Goal: Information Seeking & Learning: Learn about a topic

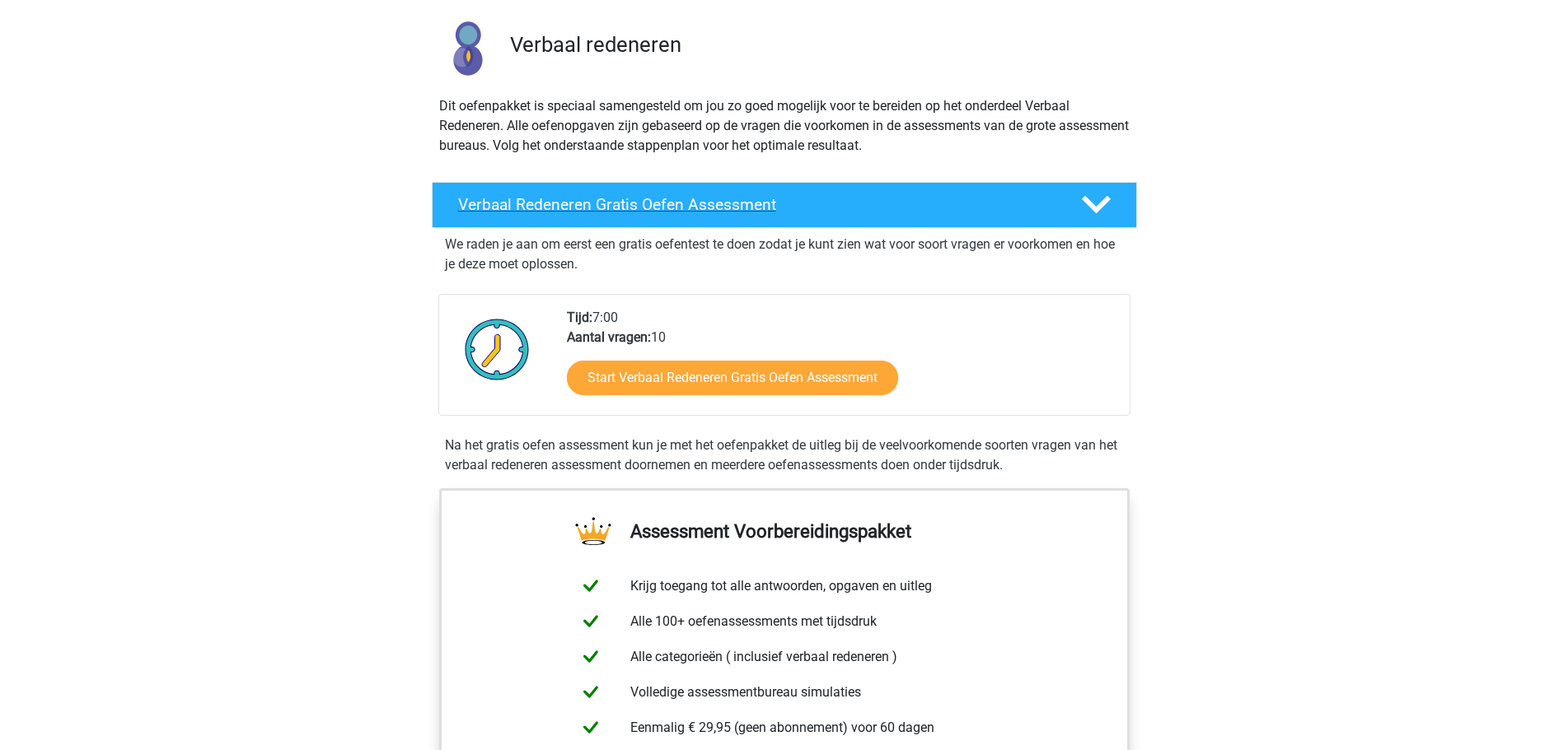
scroll to position [165, 0]
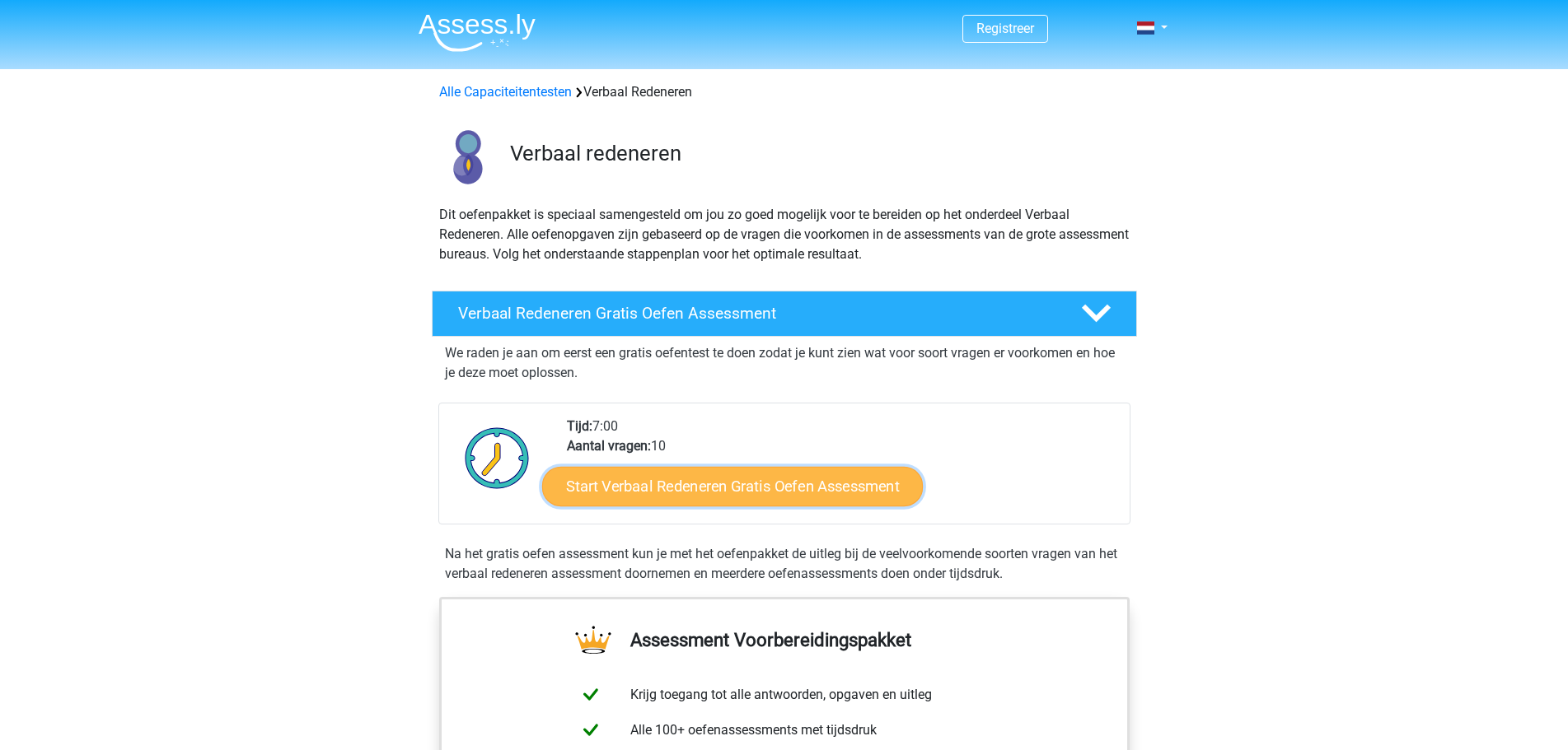
click at [771, 488] on link "Start Verbaal Redeneren Gratis Oefen Assessment" at bounding box center [732, 486] width 381 height 39
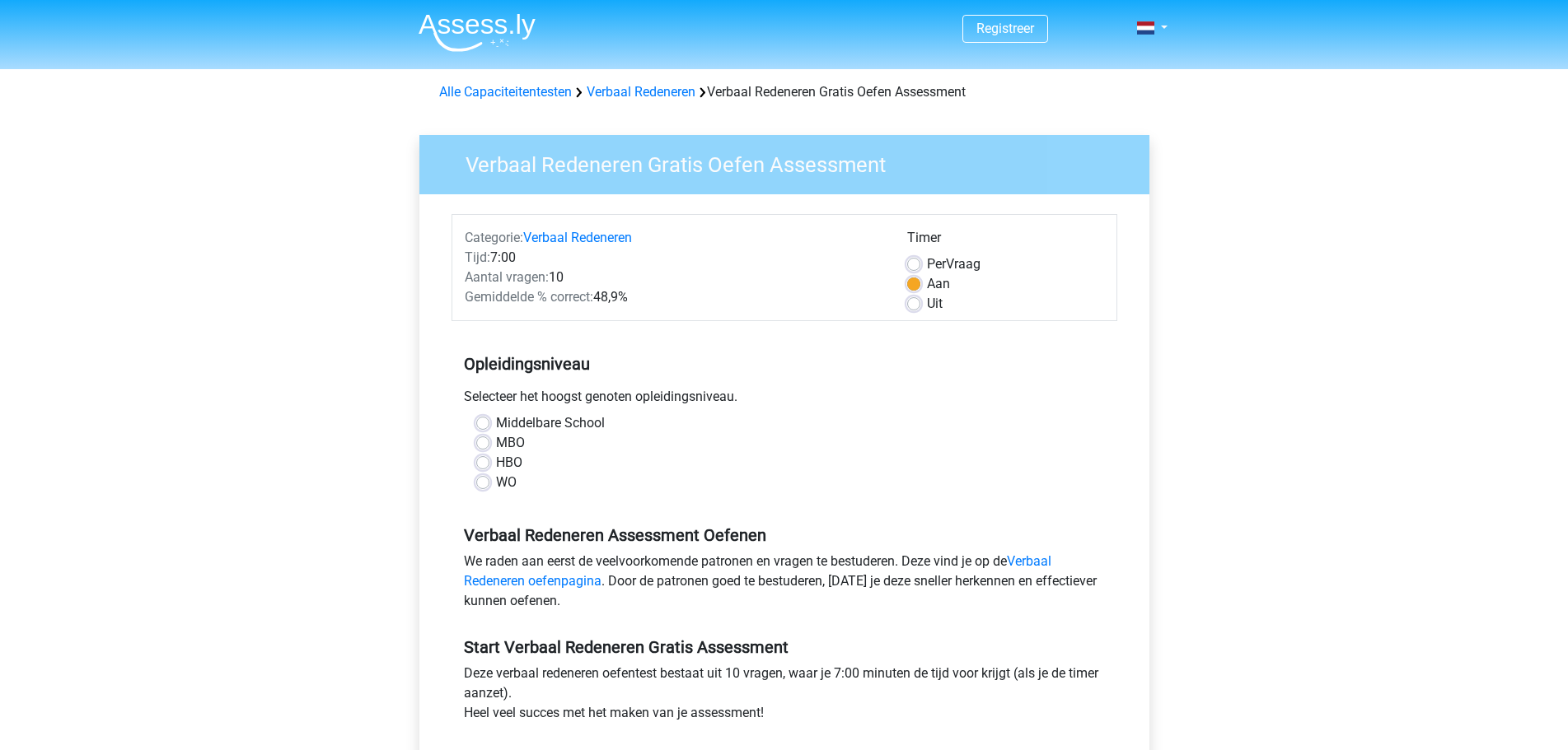
click at [496, 457] on label "HBO" at bounding box center [508, 463] width 26 height 20
click at [487, 457] on input "HBO" at bounding box center [483, 461] width 13 height 17
radio input "true"
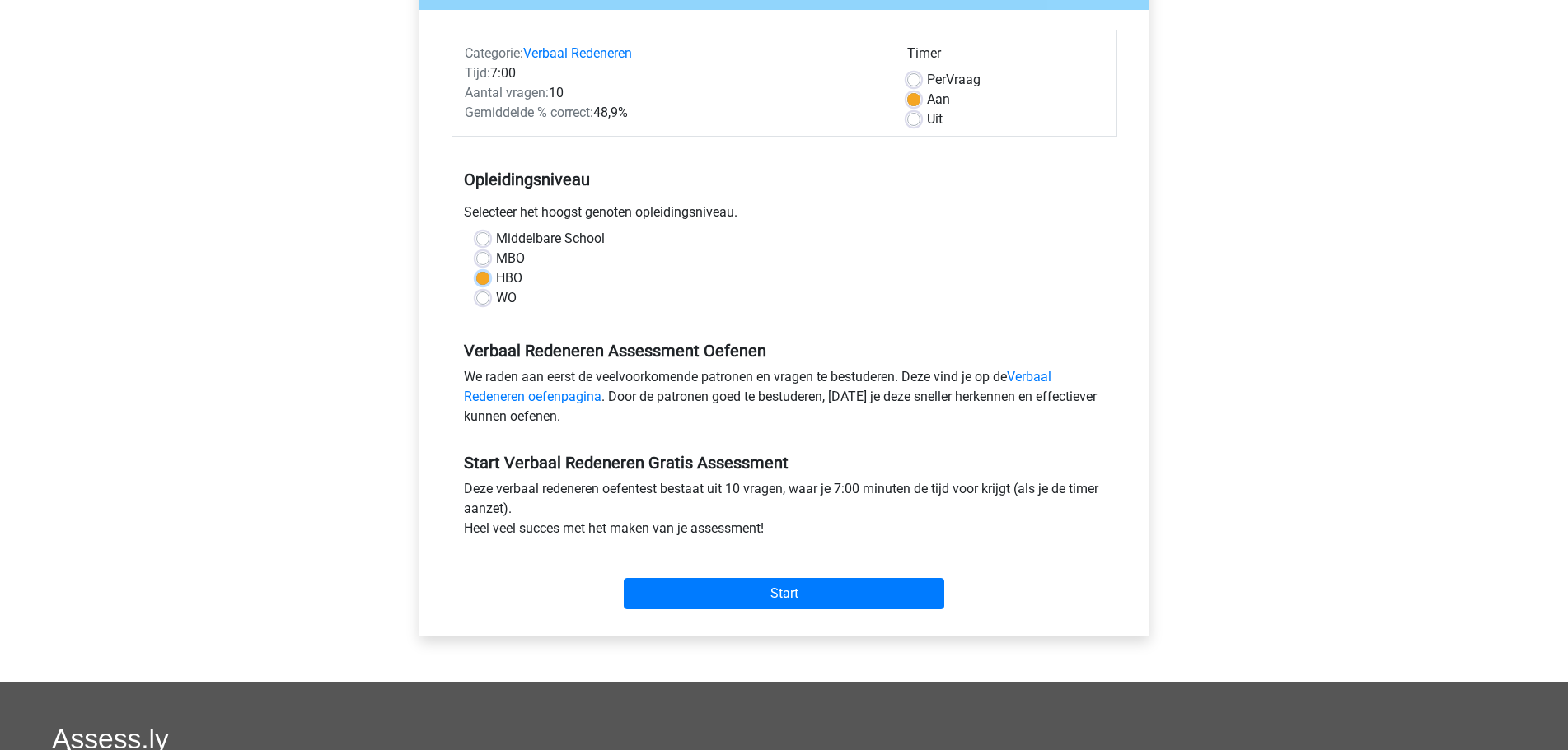
scroll to position [247, 0]
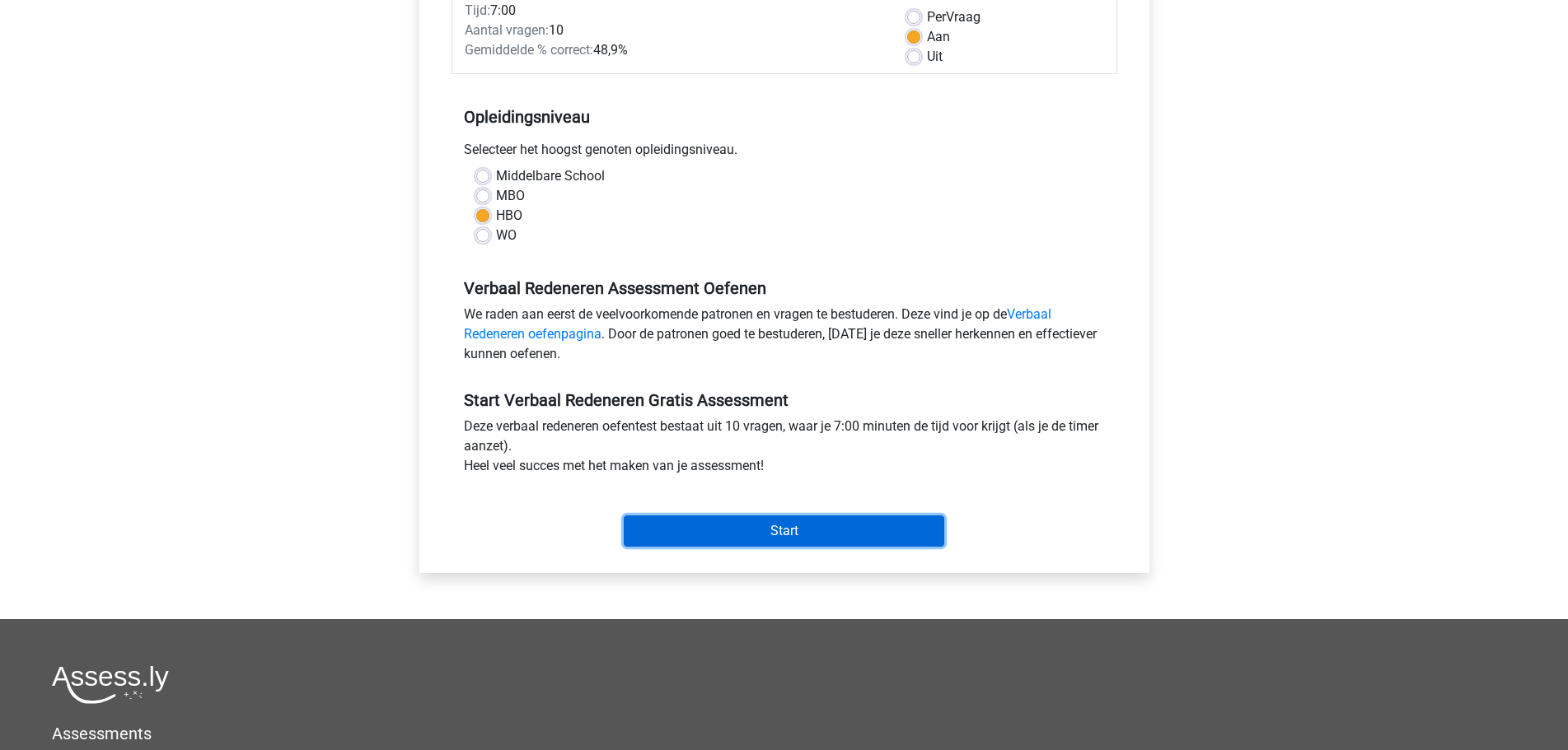
click at [792, 538] on input "Start" at bounding box center [783, 531] width 320 height 31
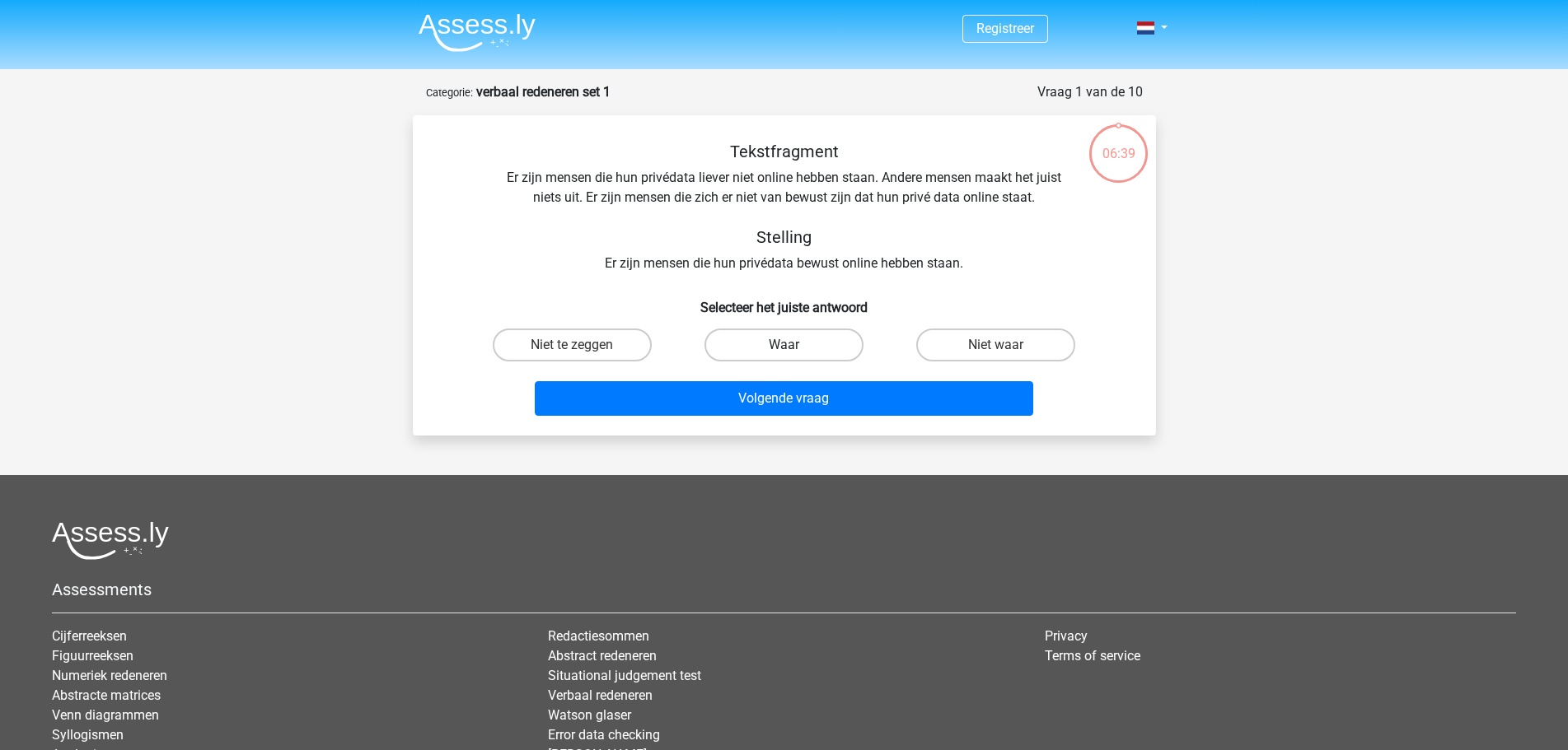
click at [837, 349] on label "Waar" at bounding box center [783, 344] width 159 height 33
click at [794, 349] on input "Waar" at bounding box center [789, 350] width 11 height 11
radio input "true"
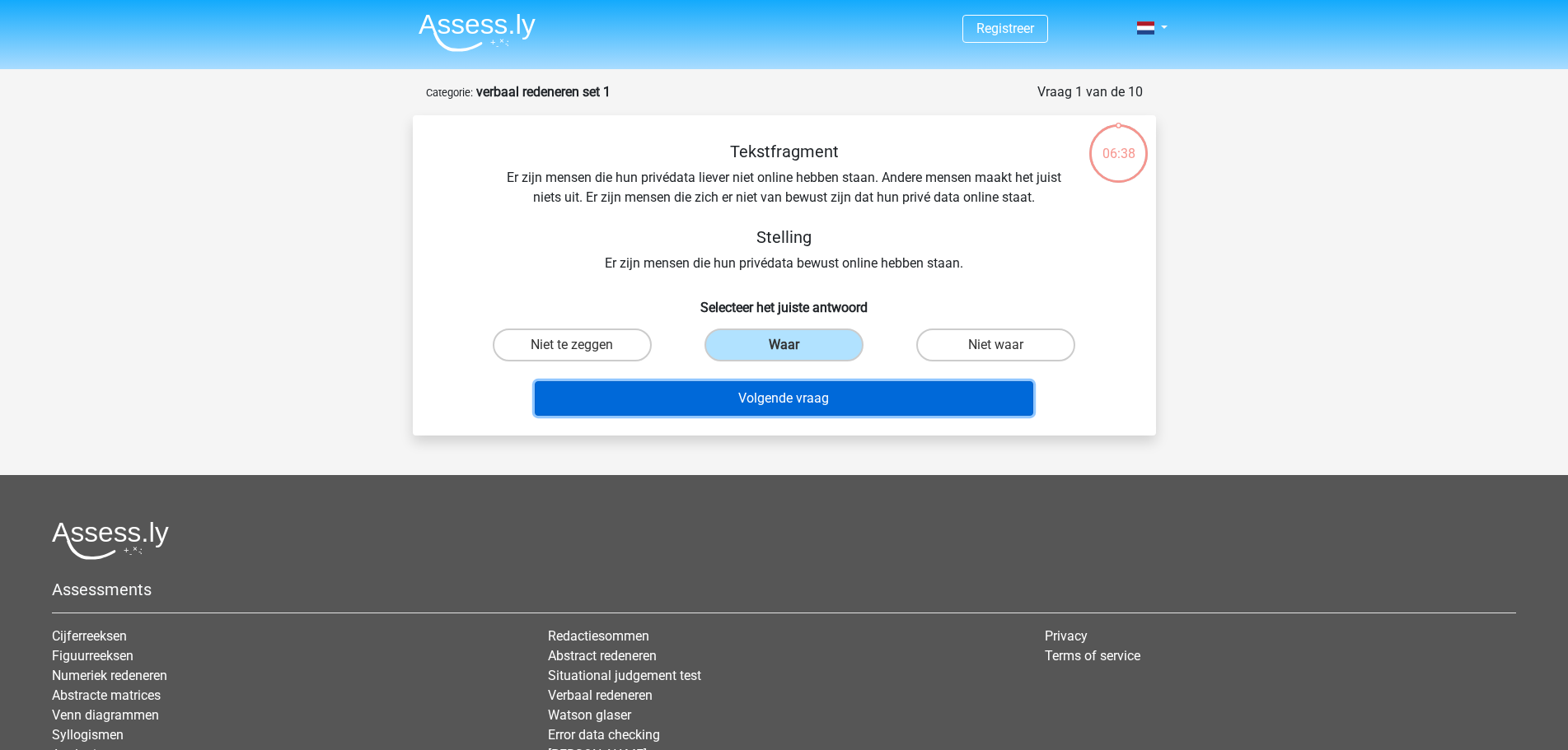
click at [844, 398] on button "Volgende vraag" at bounding box center [783, 398] width 498 height 34
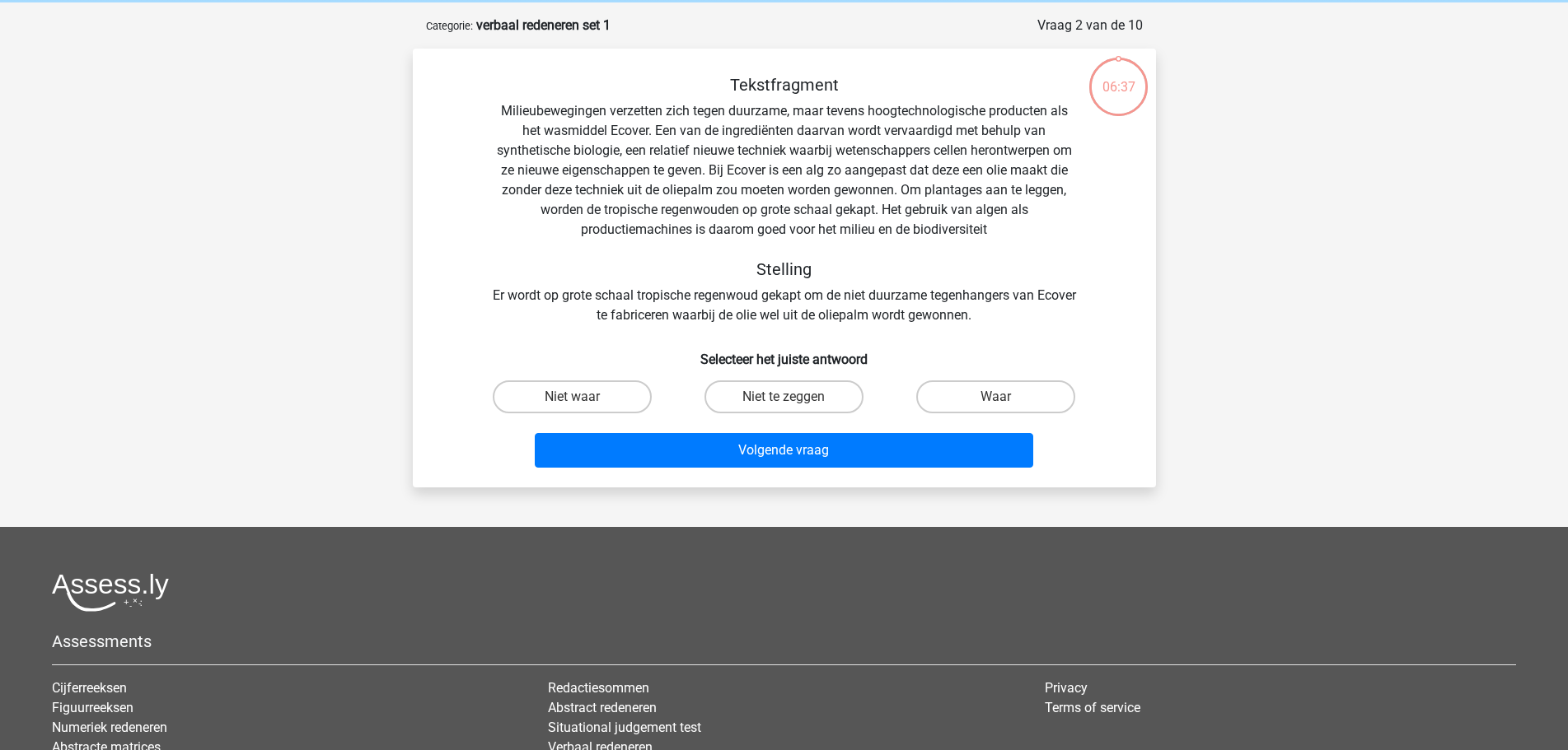
scroll to position [82, 0]
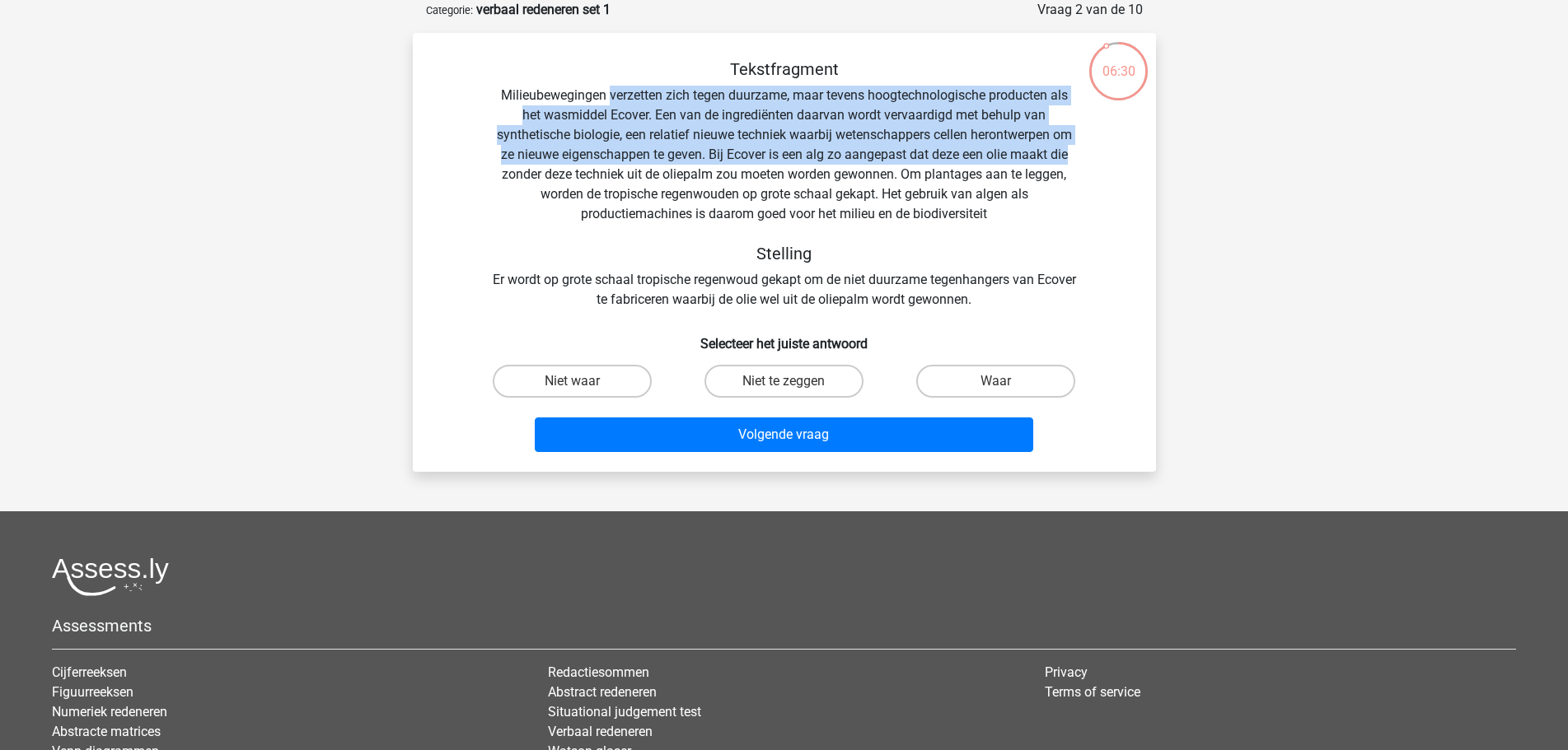
drag, startPoint x: 610, startPoint y: 92, endPoint x: 1081, endPoint y: 161, distance: 476.0
click at [1081, 161] on div "Tekstfragment Milieubewegingen verzetten zich tegen duurzame, maar tevens hoogt…" at bounding box center [785, 185] width 691 height 250
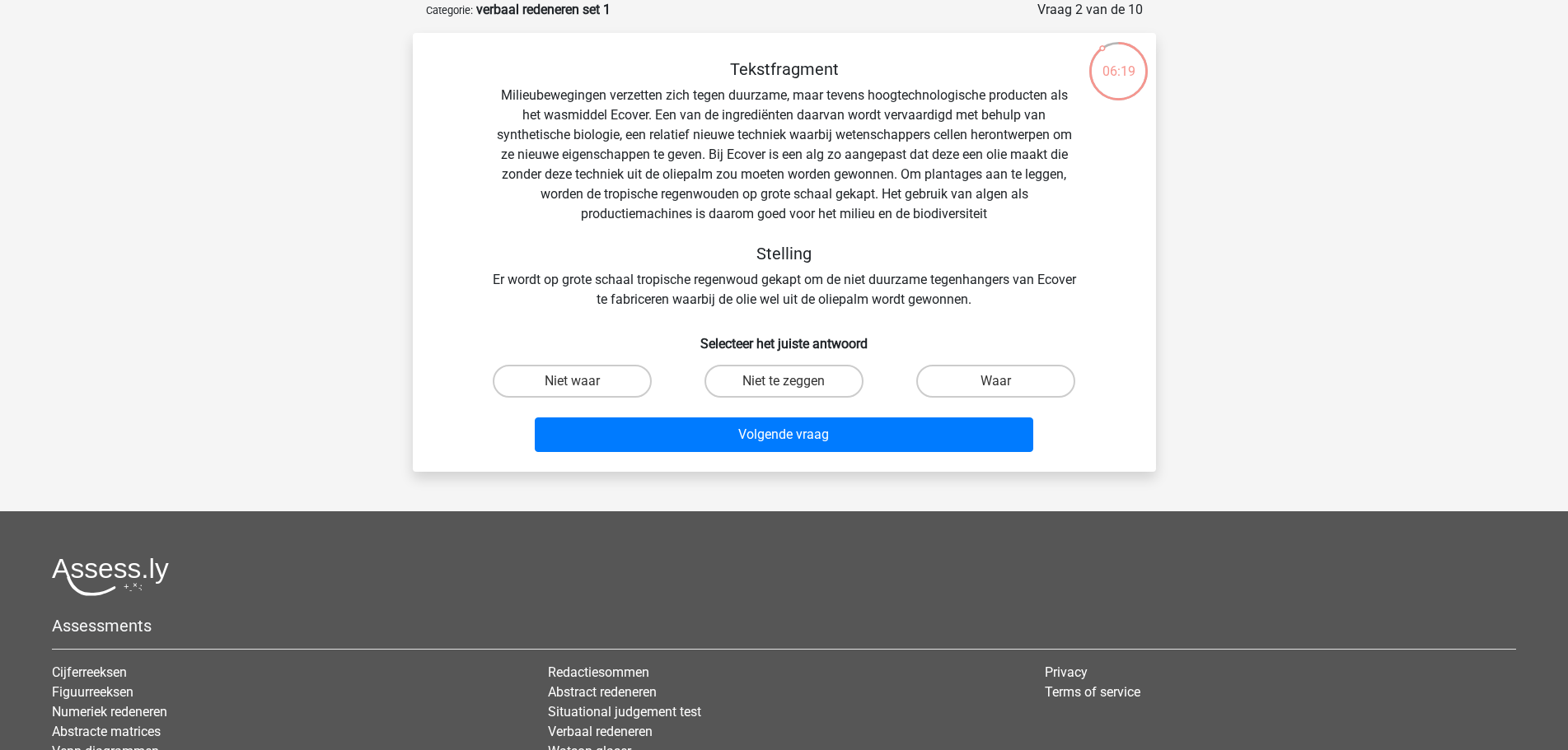
click at [976, 179] on div "Tekstfragment Milieubewegingen verzetten zich tegen duurzame, maar tevens hoogt…" at bounding box center [785, 185] width 691 height 250
click at [756, 383] on label "Niet te zeggen" at bounding box center [783, 380] width 159 height 33
click at [784, 383] on input "Niet te zeggen" at bounding box center [789, 386] width 11 height 11
radio input "true"
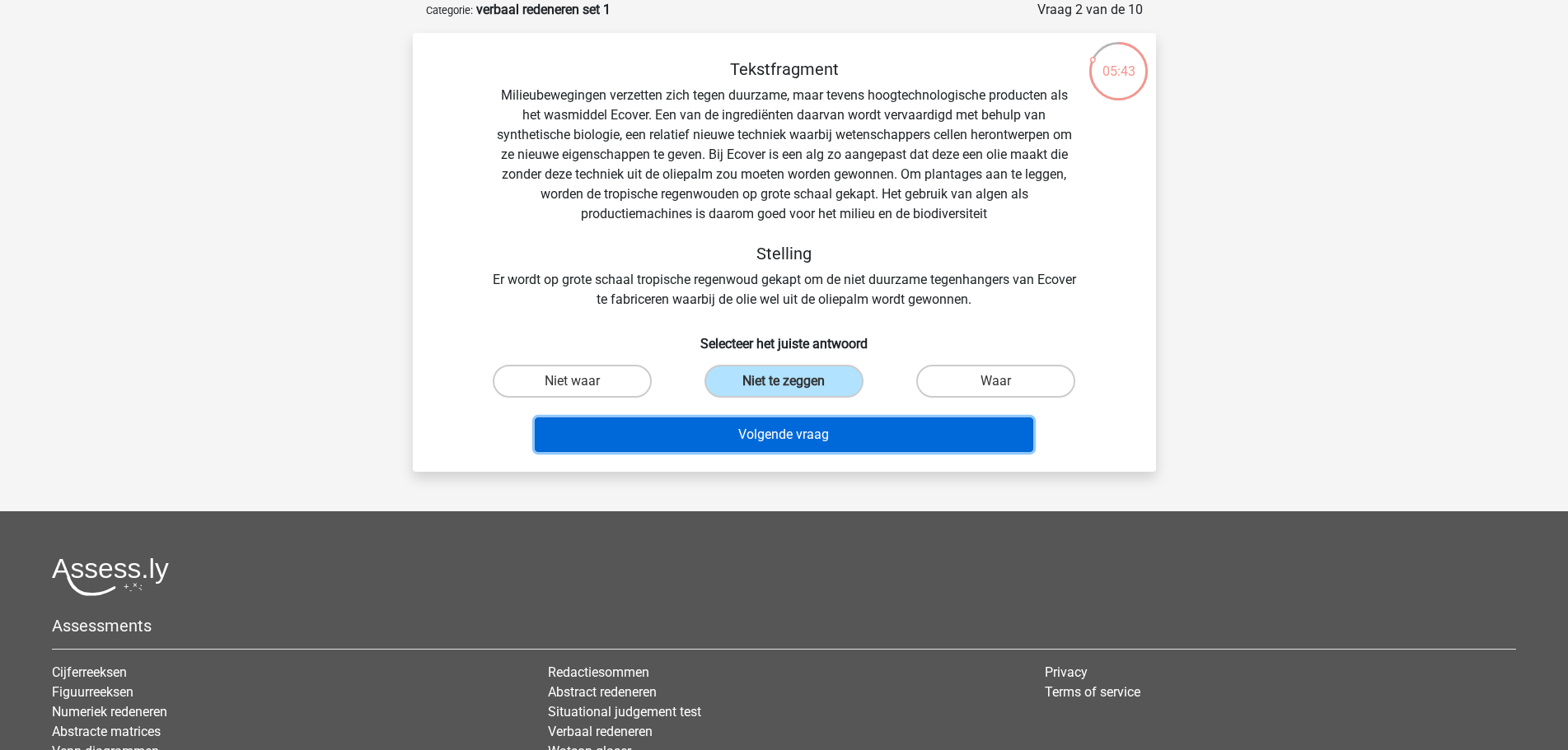
click at [756, 427] on button "Volgende vraag" at bounding box center [783, 434] width 498 height 34
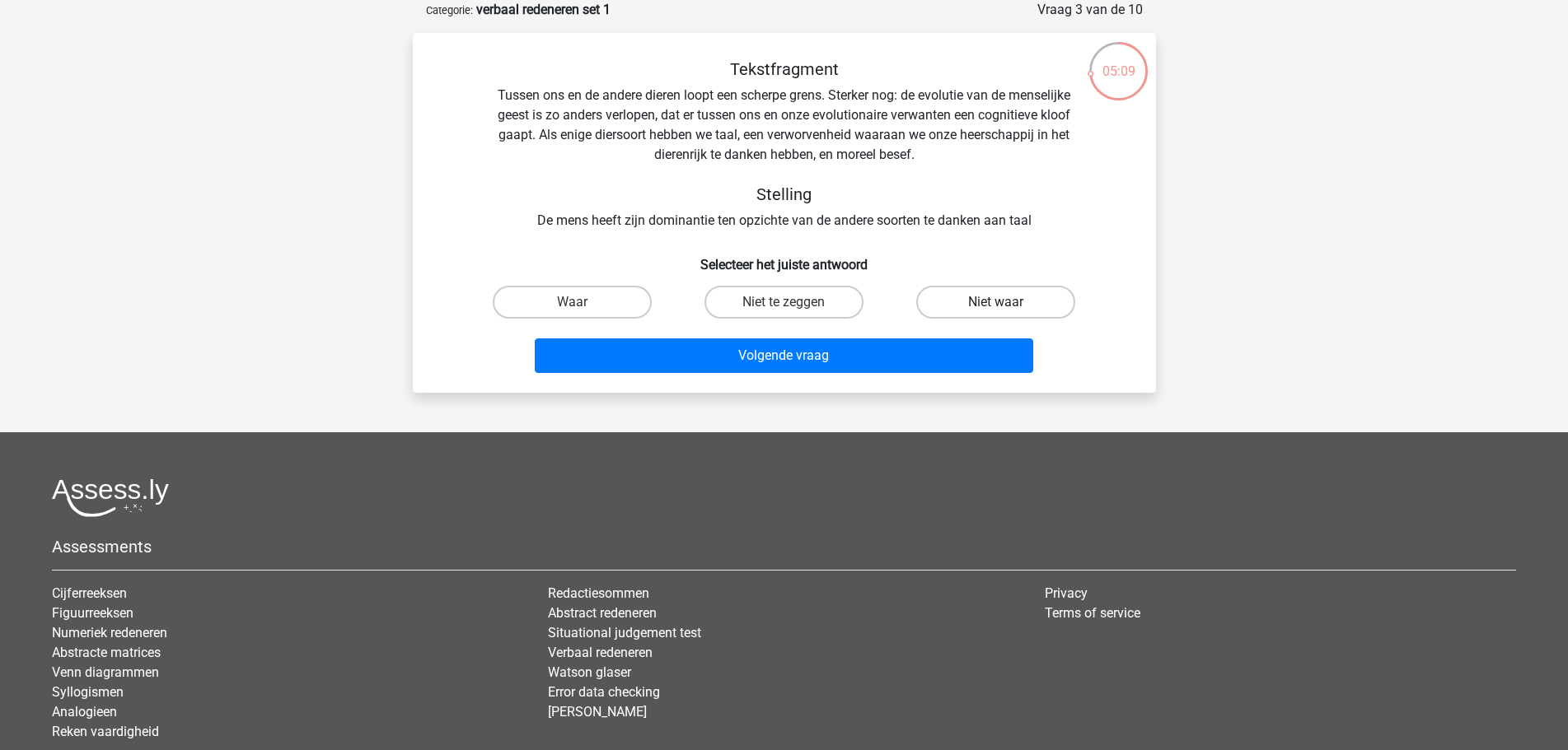
click at [947, 297] on label "Niet waar" at bounding box center [995, 302] width 159 height 33
click at [997, 302] on input "Niet waar" at bounding box center [1002, 307] width 11 height 11
radio input "true"
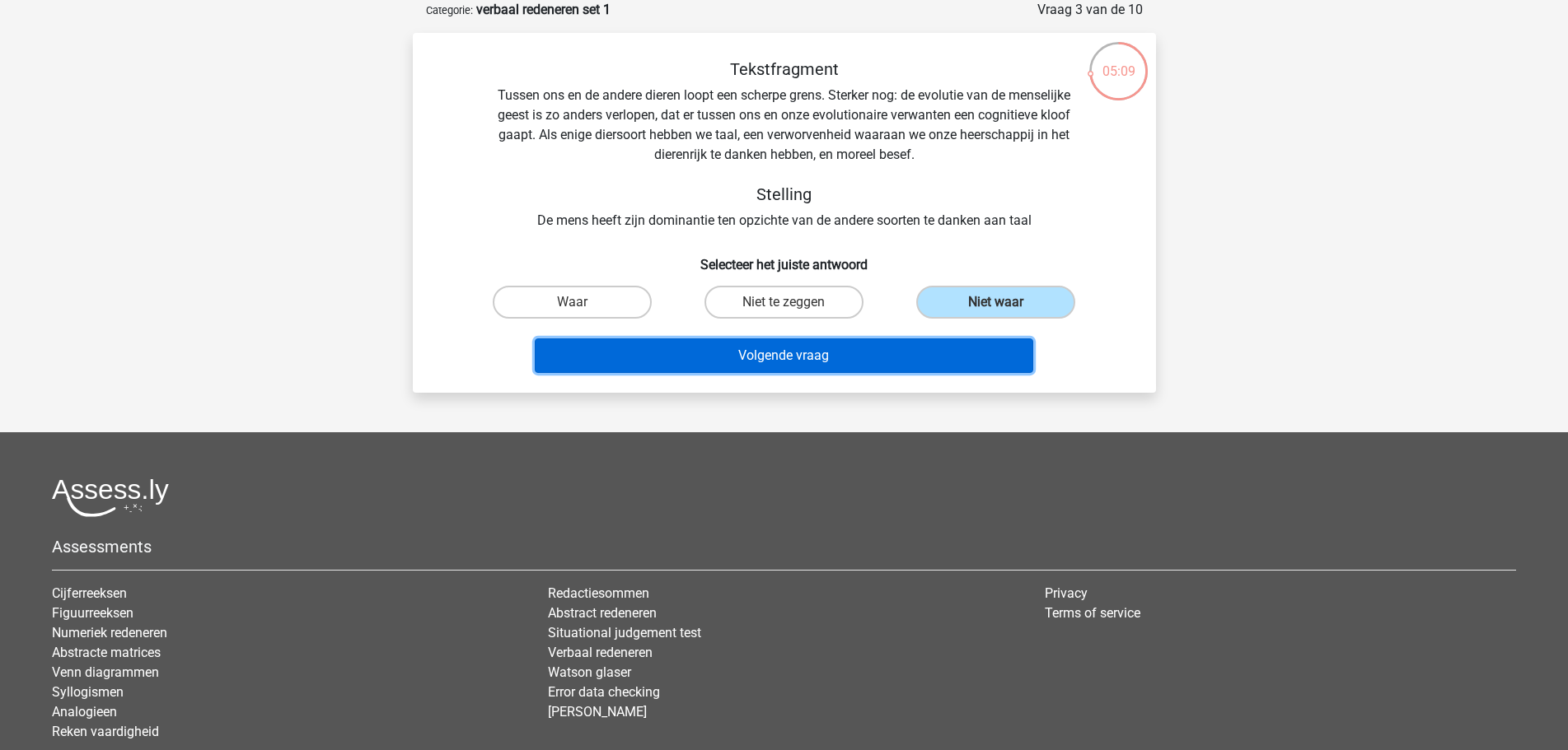
click at [890, 352] on button "Volgende vraag" at bounding box center [783, 355] width 498 height 34
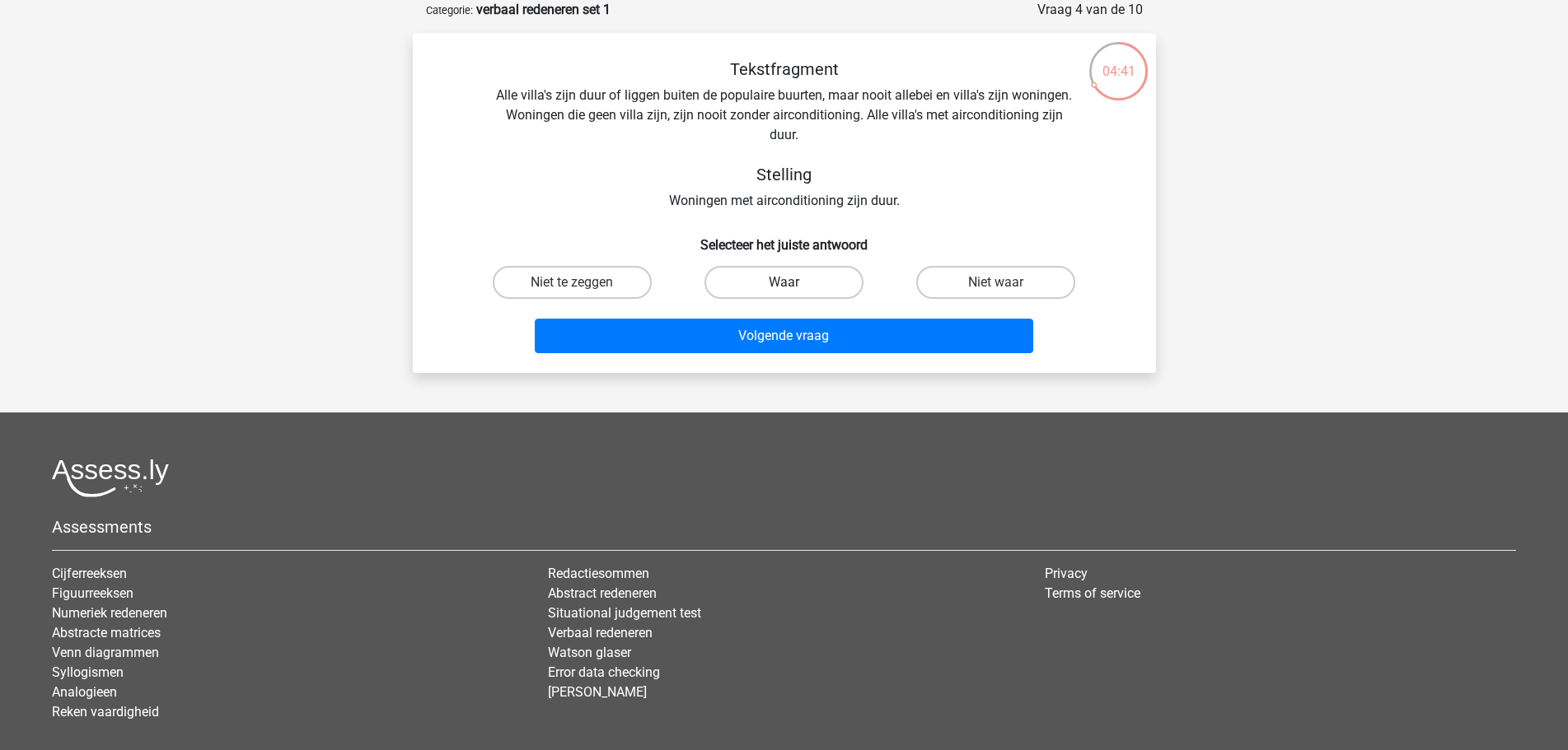
click at [824, 290] on label "Waar" at bounding box center [783, 282] width 159 height 33
click at [794, 290] on input "Waar" at bounding box center [789, 287] width 11 height 11
radio input "true"
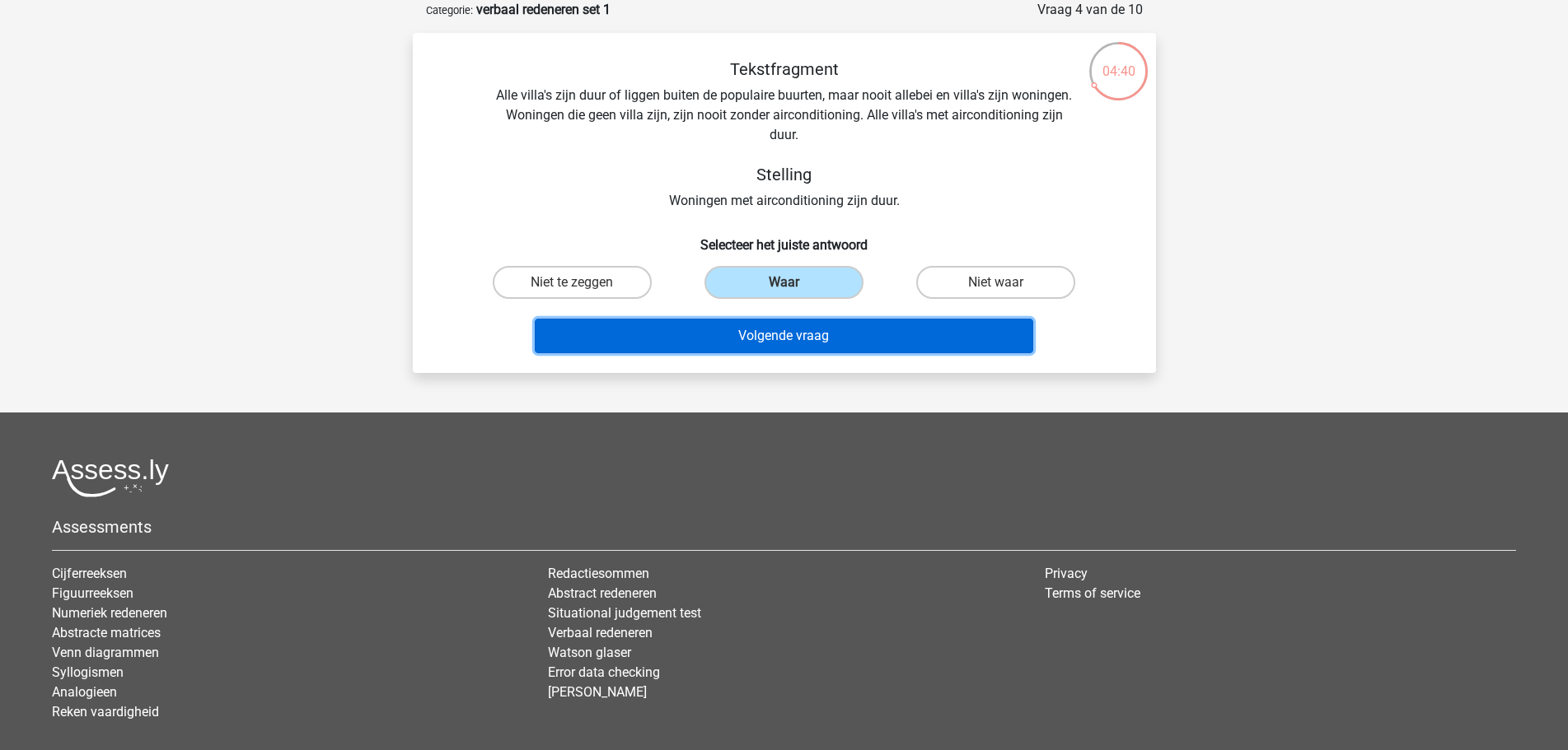
click at [823, 349] on button "Volgende vraag" at bounding box center [783, 335] width 498 height 34
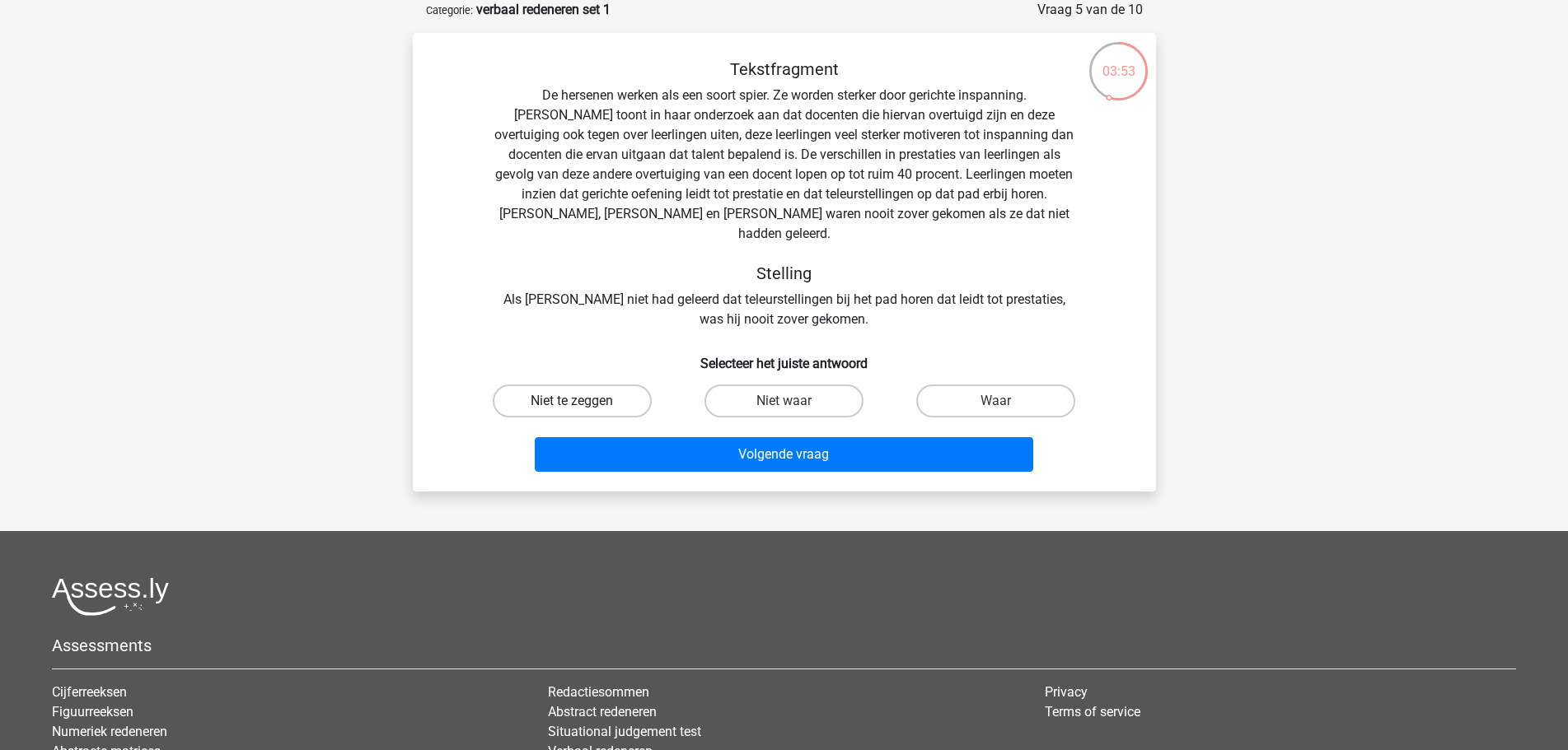
click at [618, 385] on label "Niet te zeggen" at bounding box center [571, 401] width 159 height 33
click at [582, 401] on input "Niet te zeggen" at bounding box center [577, 406] width 11 height 11
radio input "true"
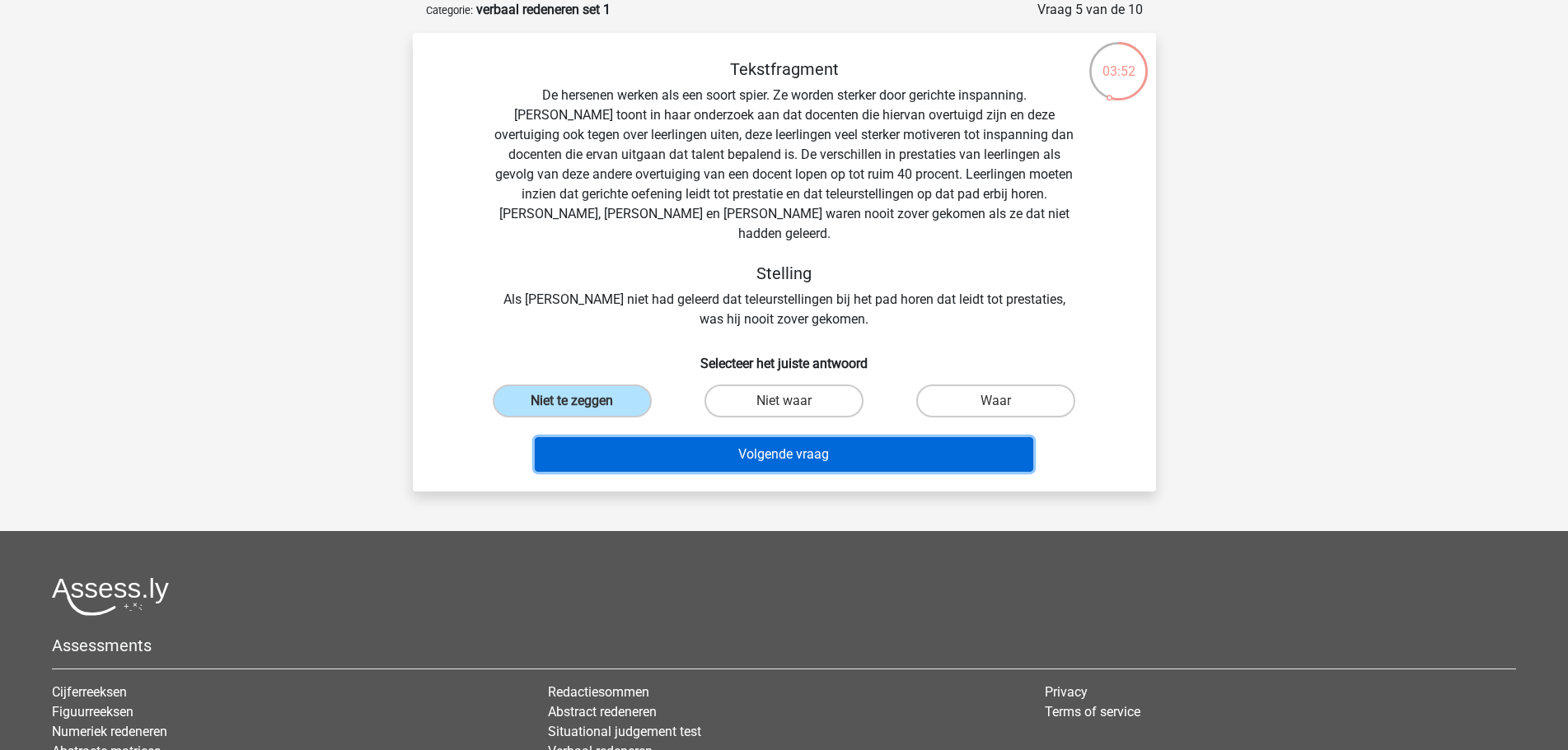
click at [643, 445] on button "Volgende vraag" at bounding box center [783, 454] width 498 height 34
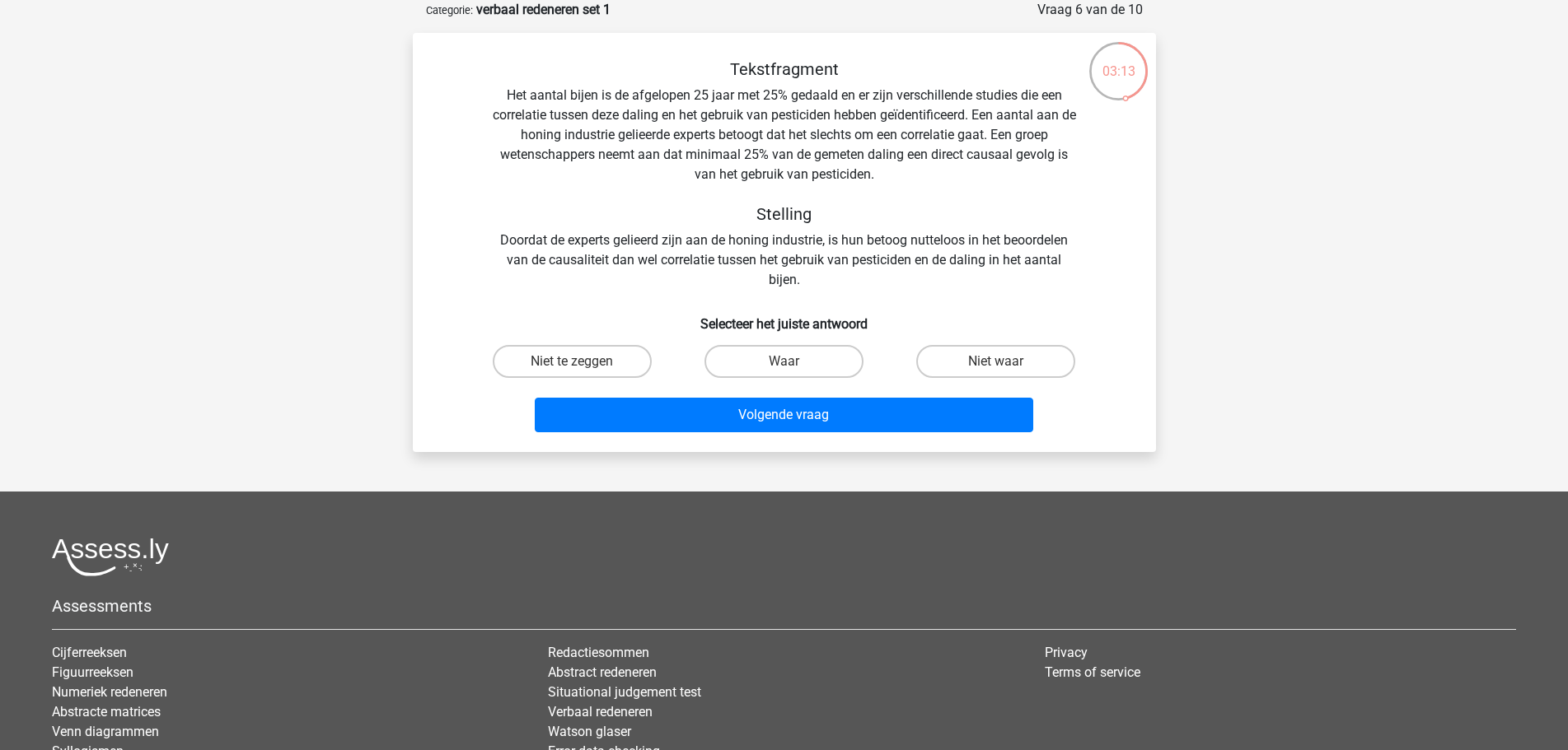
click at [1004, 365] on input "Niet waar" at bounding box center [1002, 366] width 11 height 11
radio input "true"
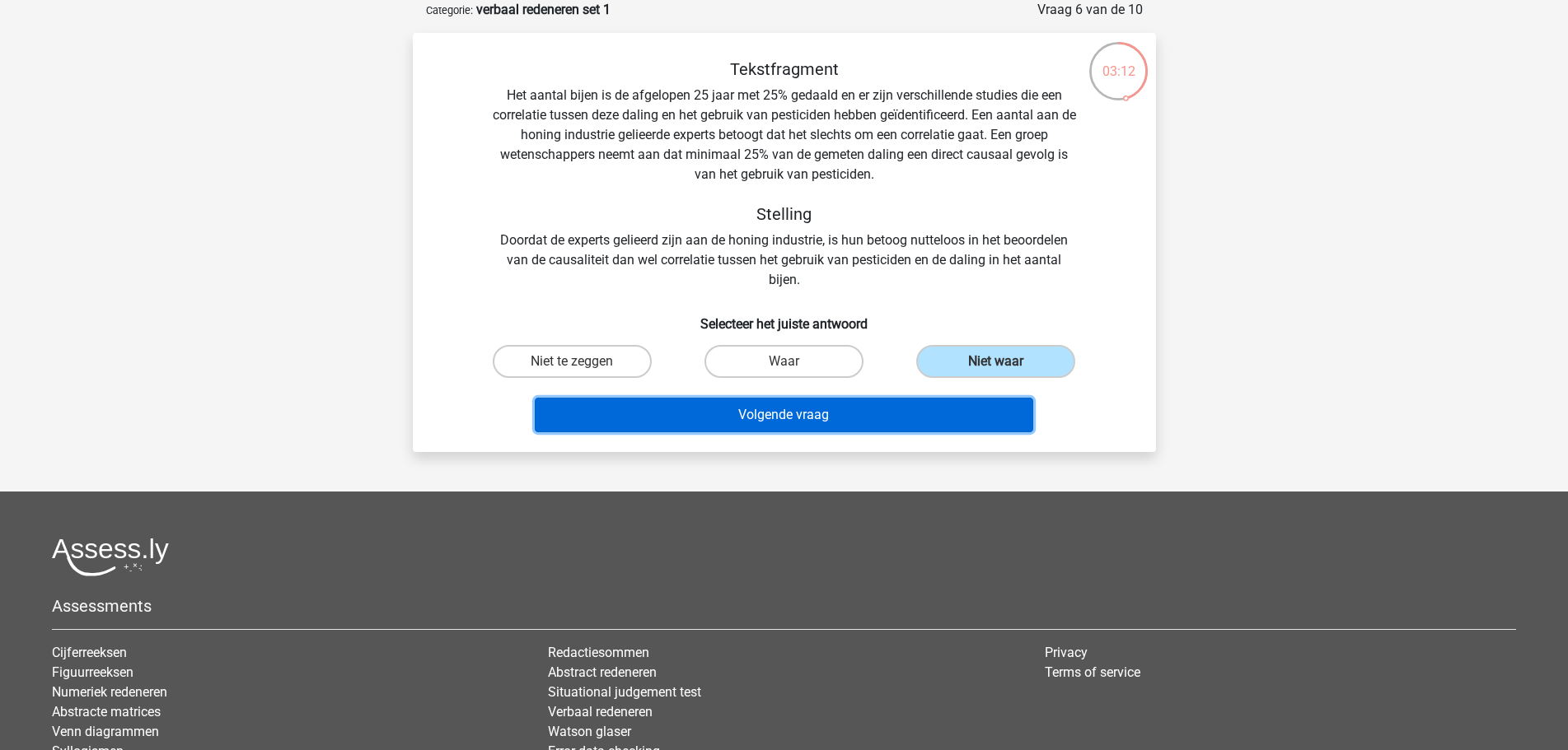
click at [929, 409] on button "Volgende vraag" at bounding box center [783, 415] width 498 height 34
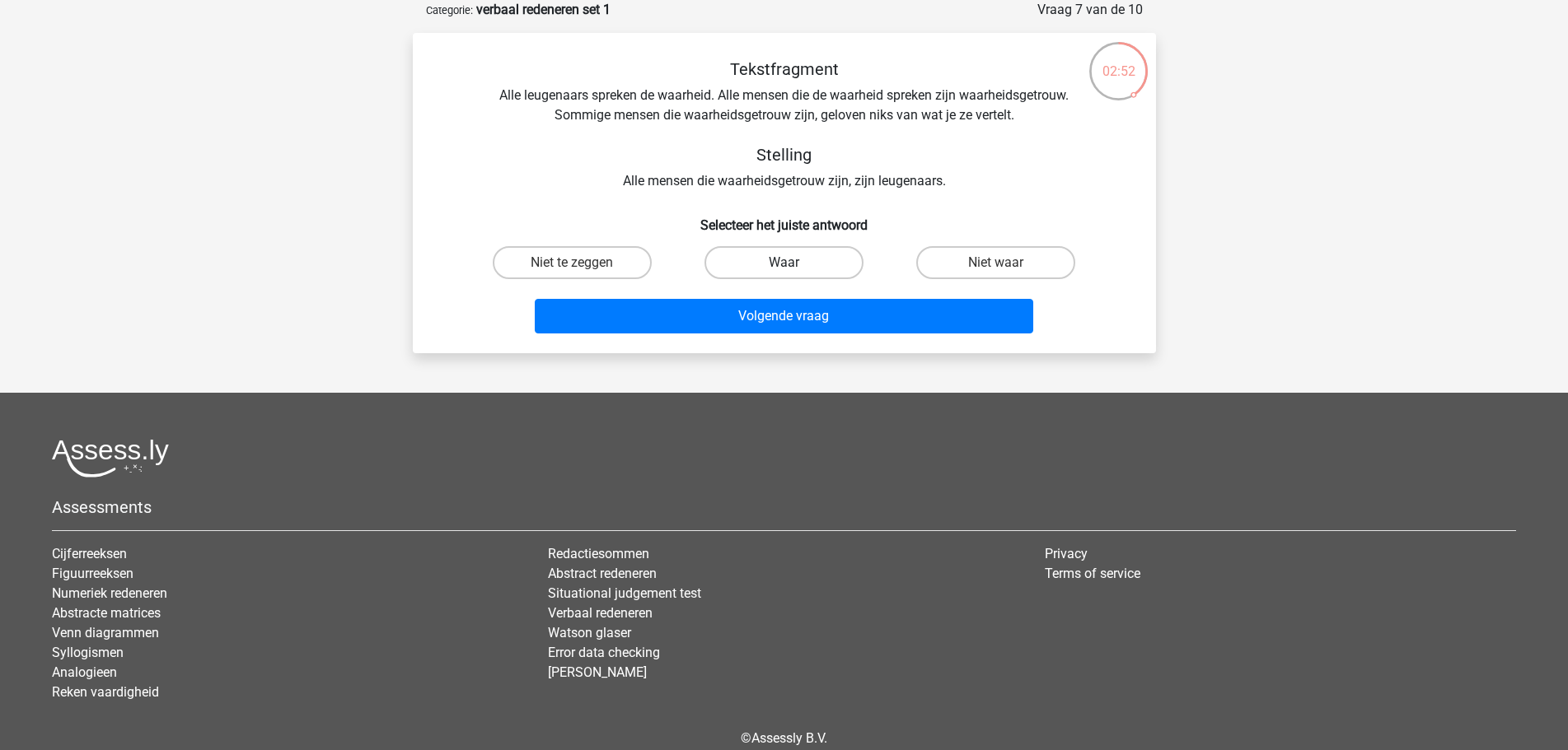
click at [848, 270] on label "Waar" at bounding box center [783, 262] width 159 height 33
click at [794, 270] on input "Waar" at bounding box center [789, 268] width 11 height 11
radio input "true"
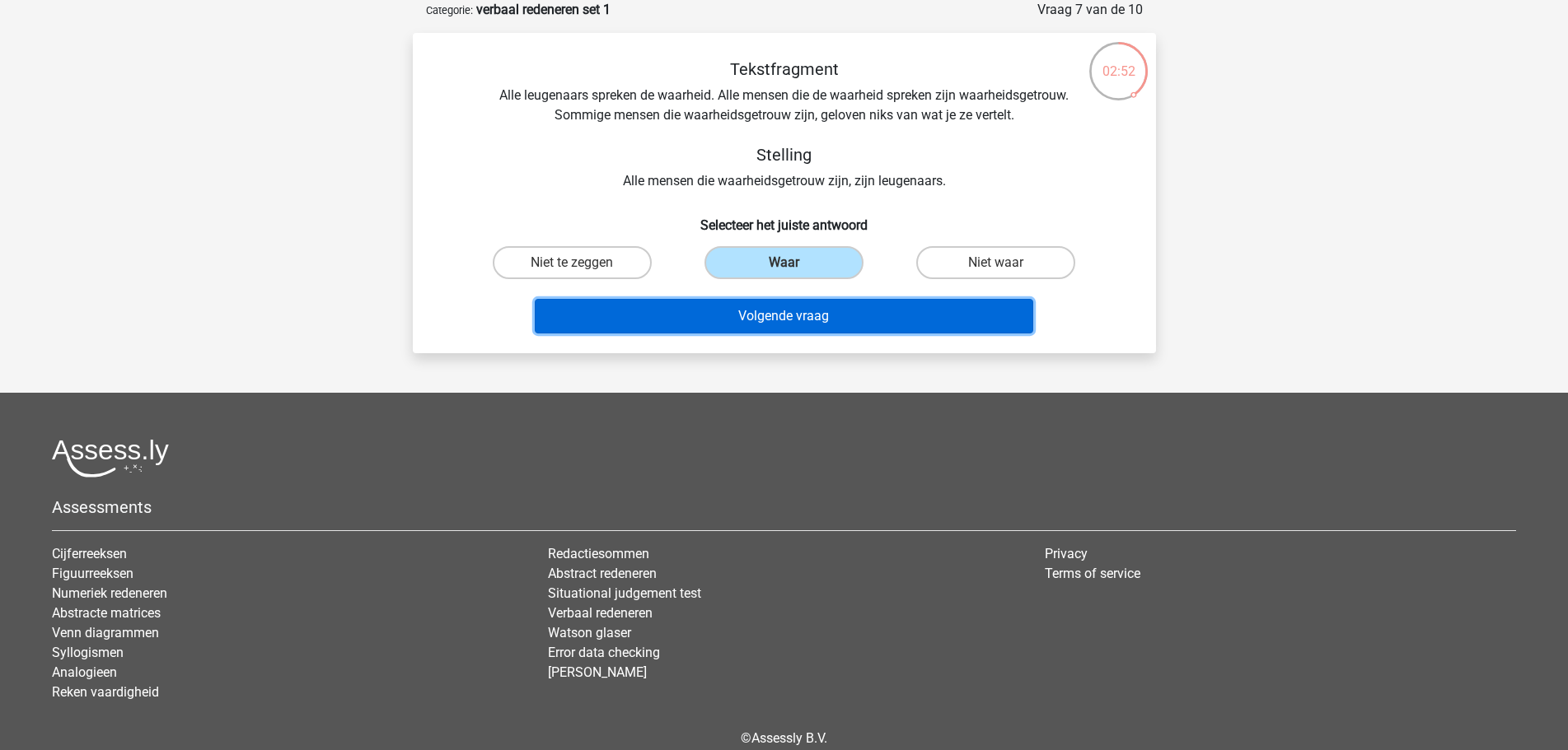
click at [848, 315] on button "Volgende vraag" at bounding box center [783, 316] width 498 height 34
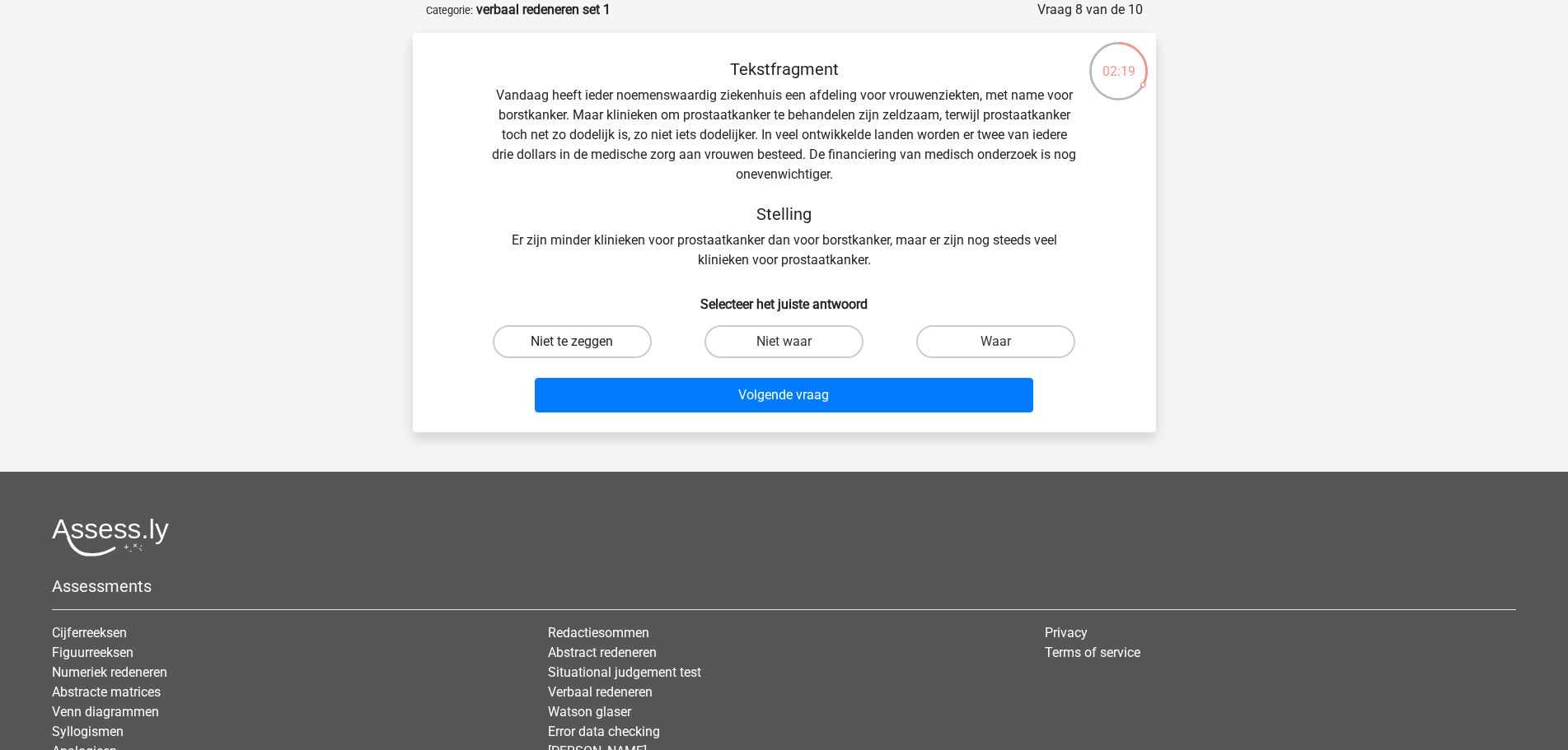
click at [605, 341] on label "Niet te zeggen" at bounding box center [571, 341] width 159 height 33
click at [582, 342] on input "Niet te zeggen" at bounding box center [577, 347] width 11 height 11
radio input "true"
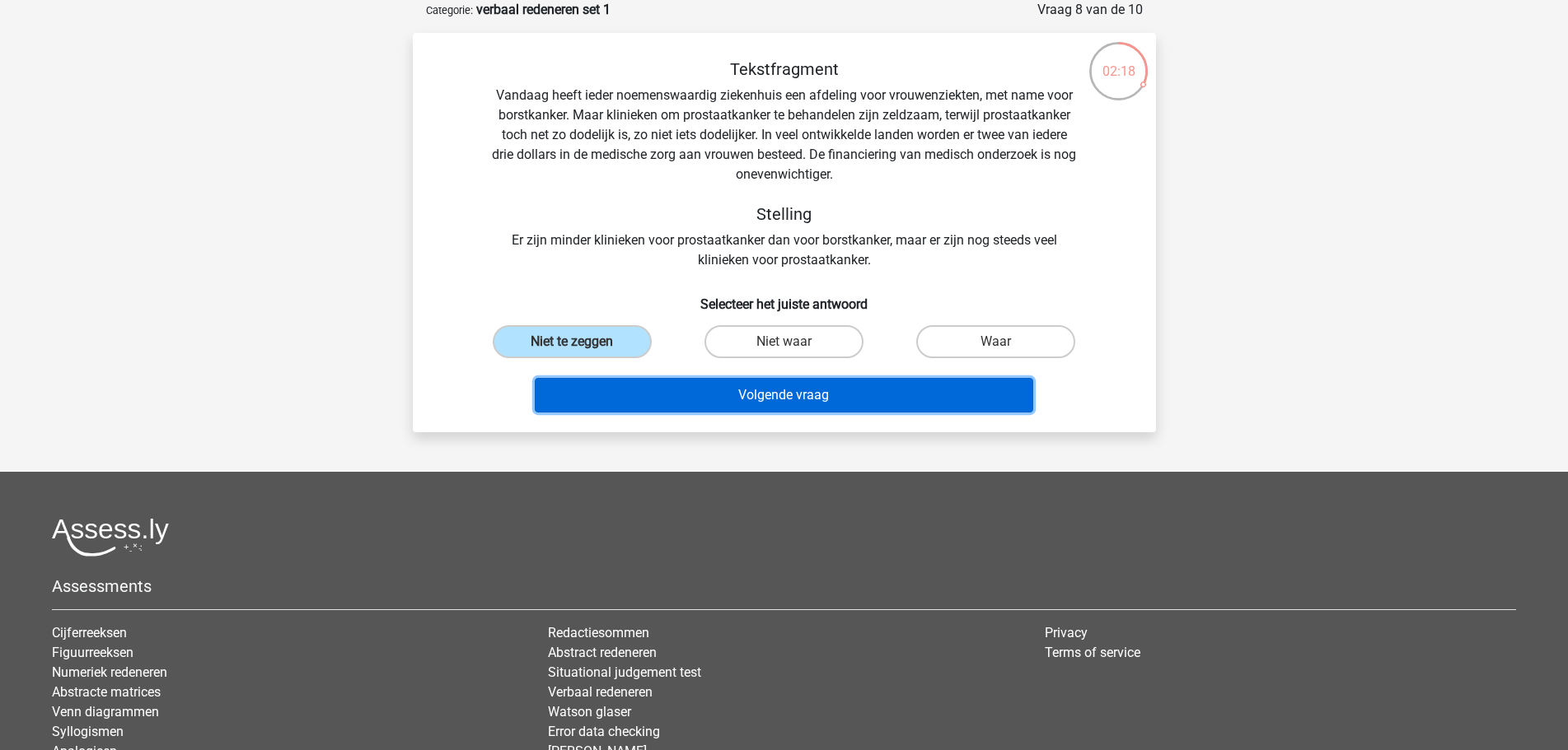
click at [647, 391] on button "Volgende vraag" at bounding box center [783, 395] width 498 height 34
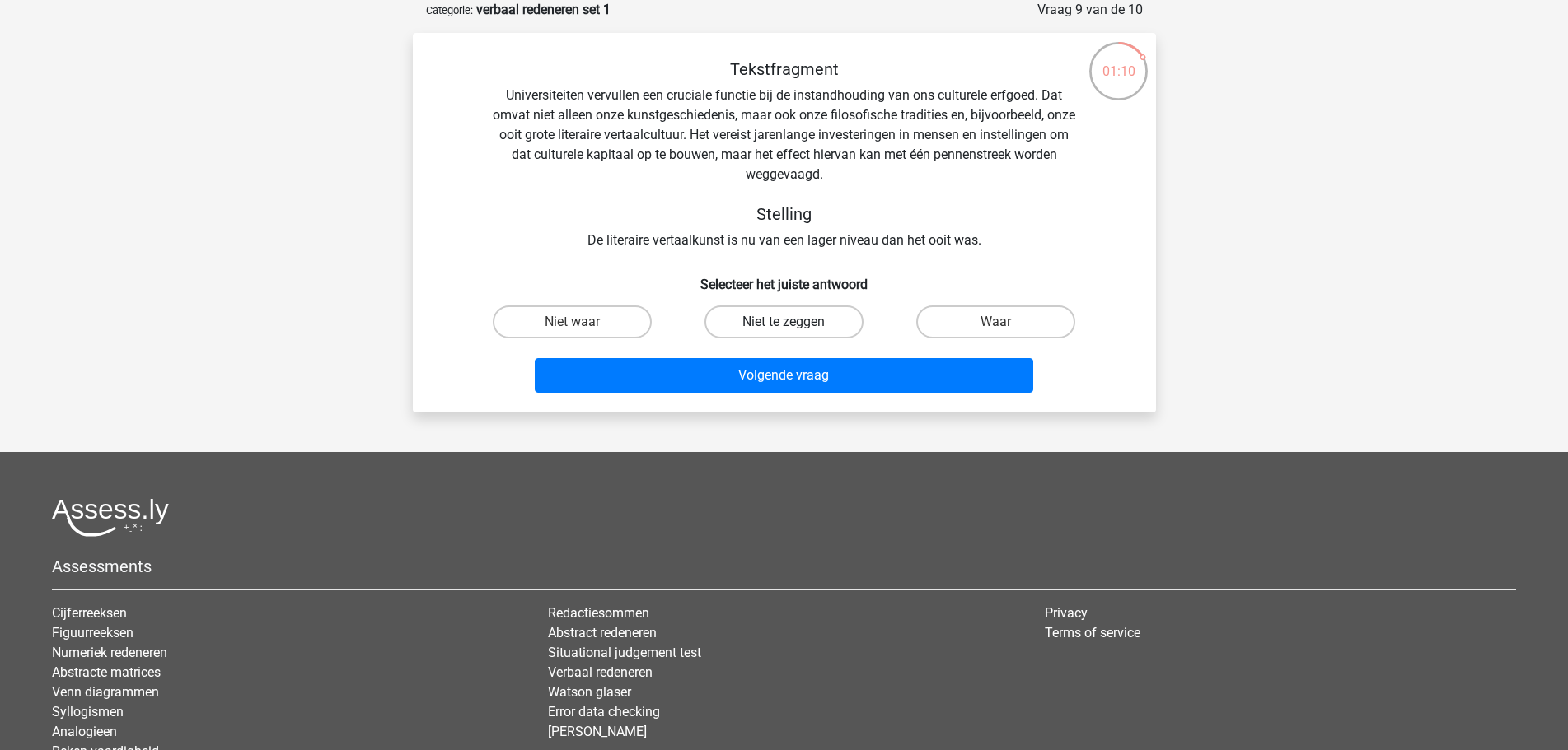
drag, startPoint x: 821, startPoint y: 316, endPoint x: 821, endPoint y: 342, distance: 26.0
click at [820, 316] on label "Niet te zeggen" at bounding box center [783, 322] width 159 height 33
click at [794, 322] on input "Niet te zeggen" at bounding box center [789, 327] width 11 height 11
radio input "true"
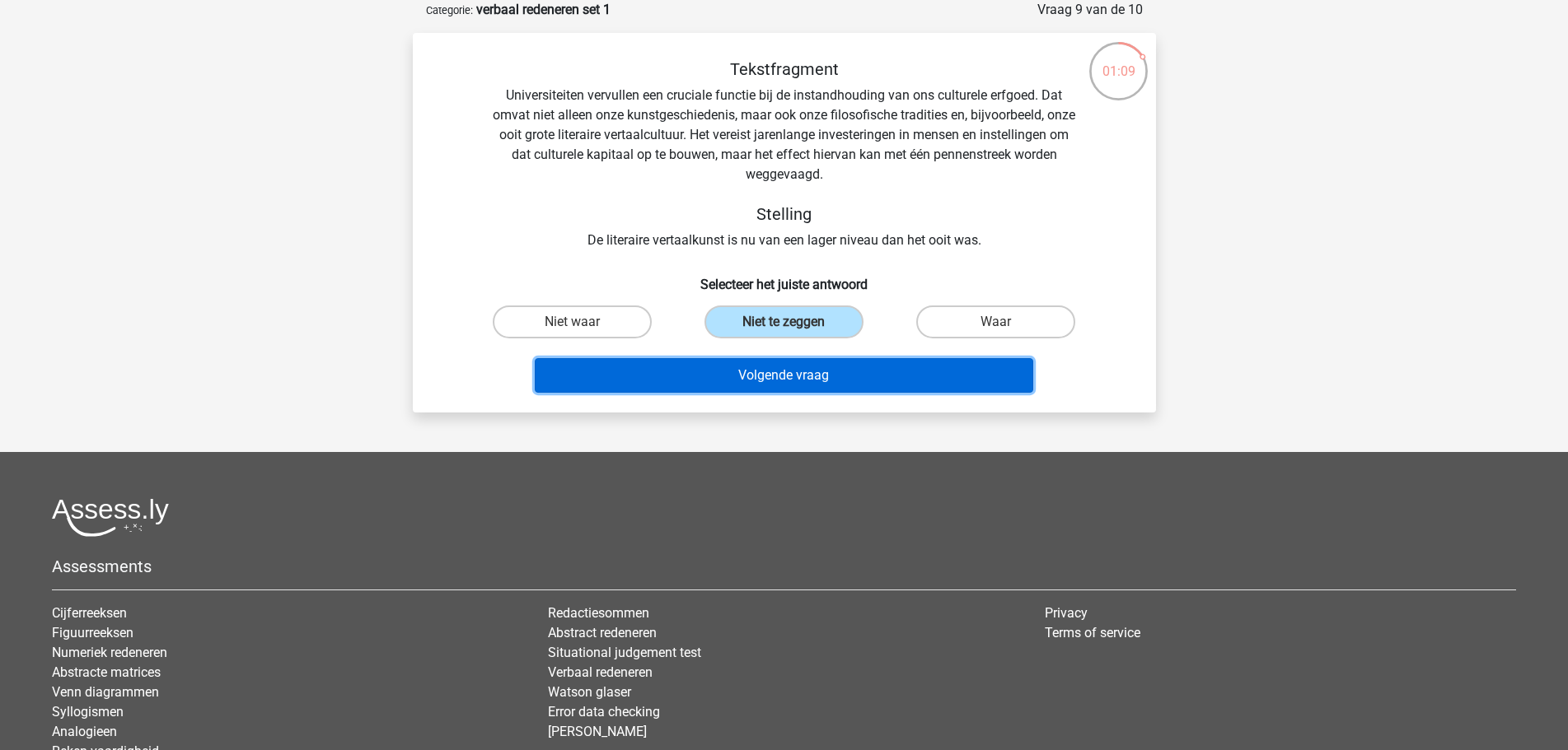
click at [823, 380] on button "Volgende vraag" at bounding box center [783, 375] width 498 height 34
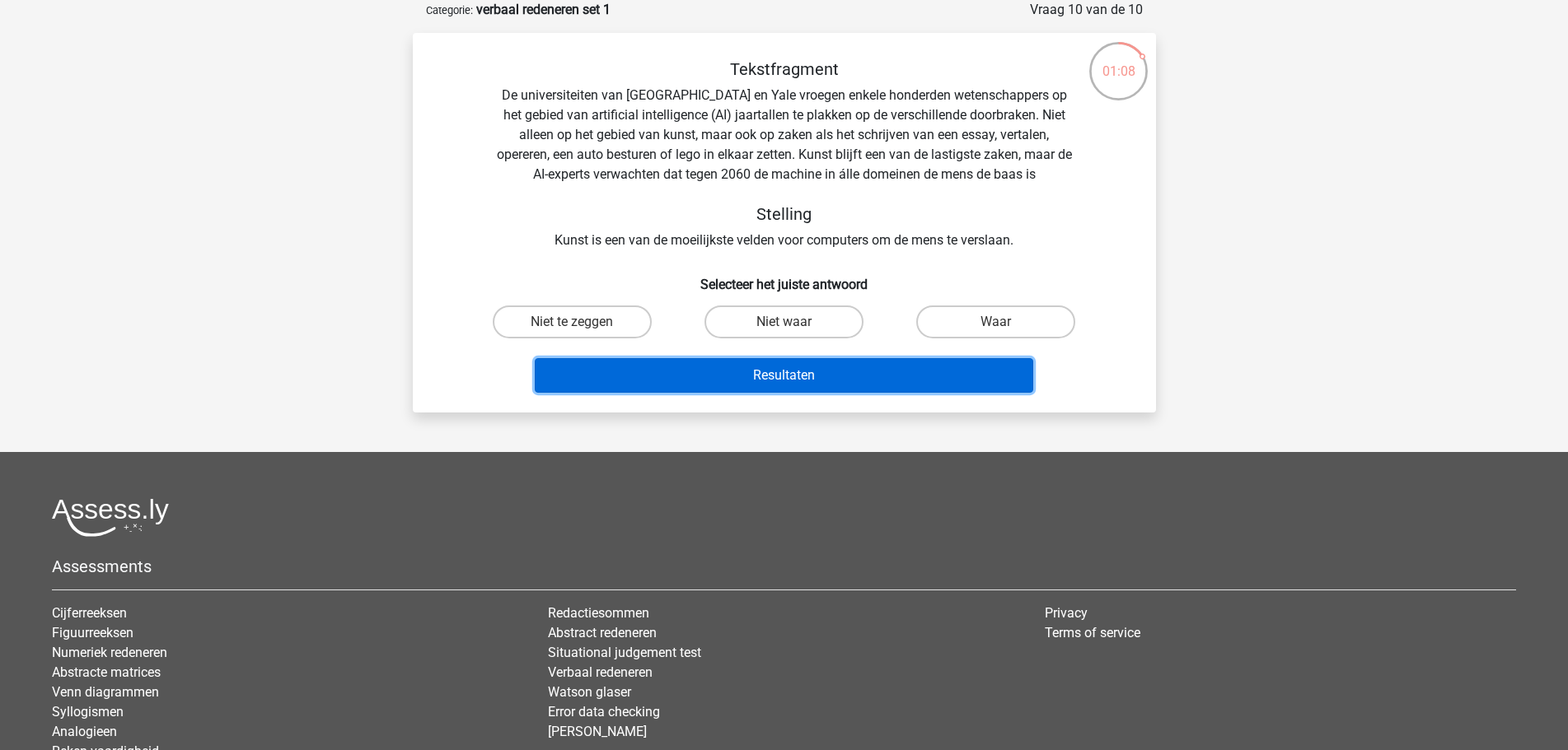
click at [839, 372] on button "Resultaten" at bounding box center [783, 375] width 498 height 34
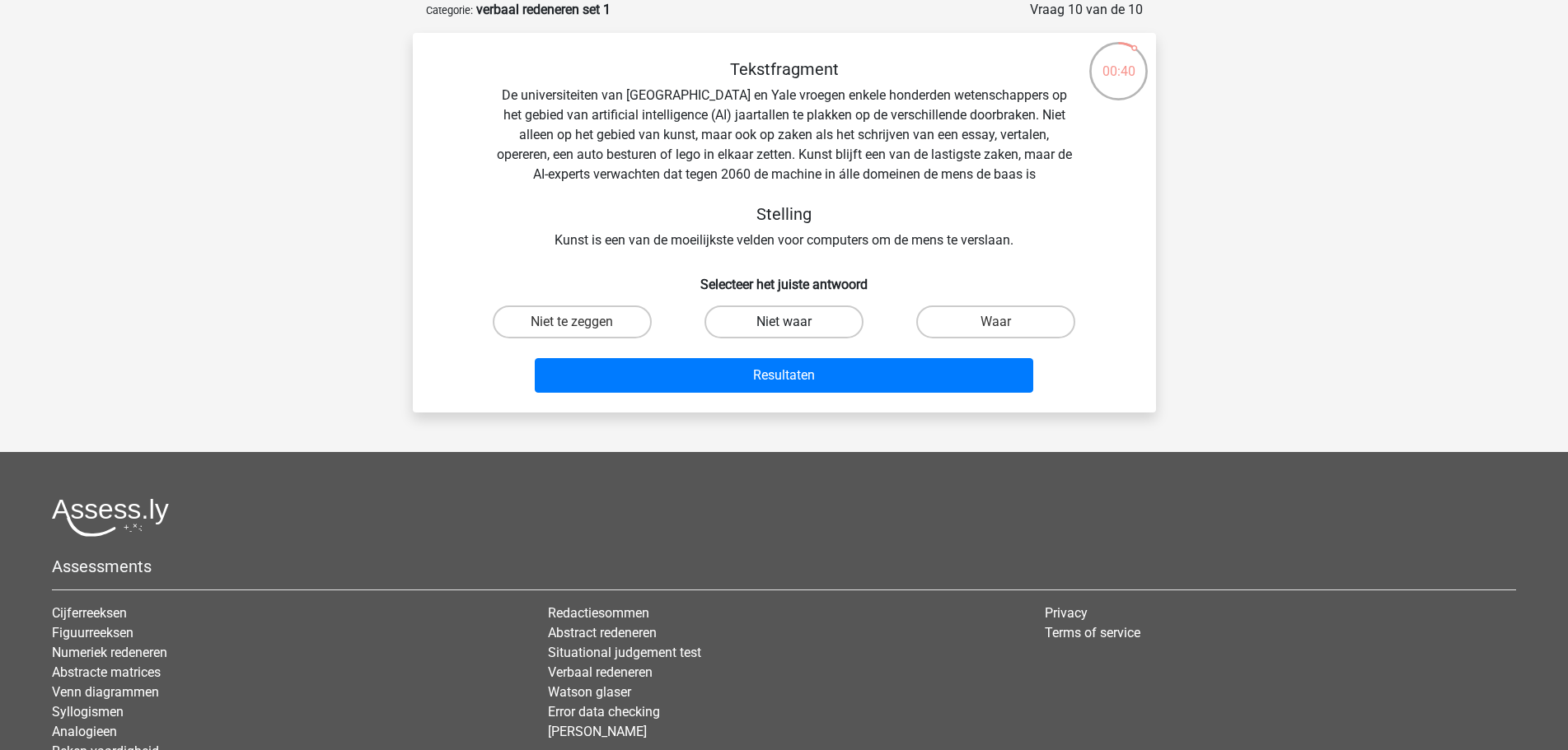
click at [764, 322] on label "Niet waar" at bounding box center [783, 322] width 159 height 33
click at [784, 322] on input "Niet waar" at bounding box center [789, 327] width 11 height 11
radio input "true"
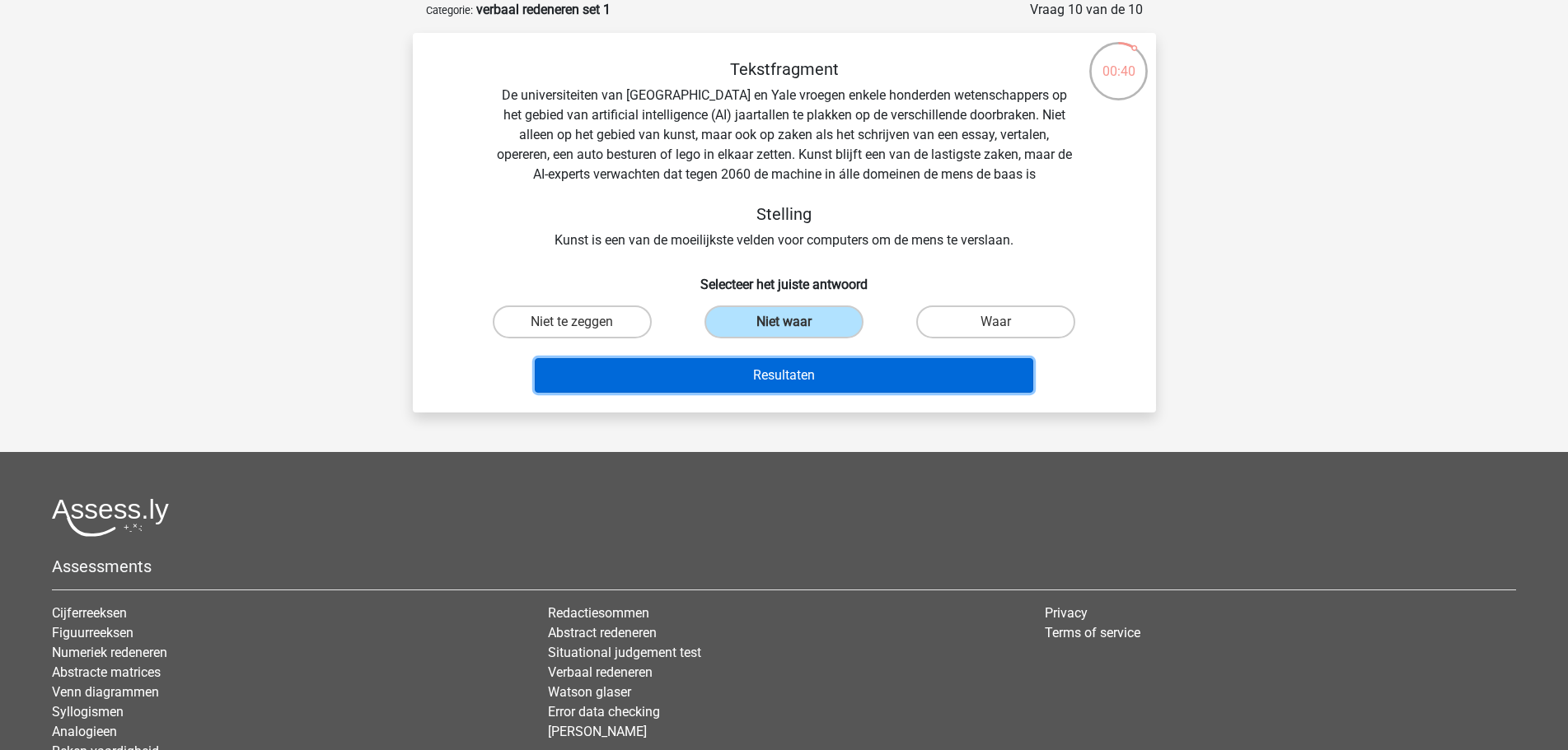
click at [777, 370] on button "Resultaten" at bounding box center [783, 375] width 498 height 34
